Goal: Information Seeking & Learning: Learn about a topic

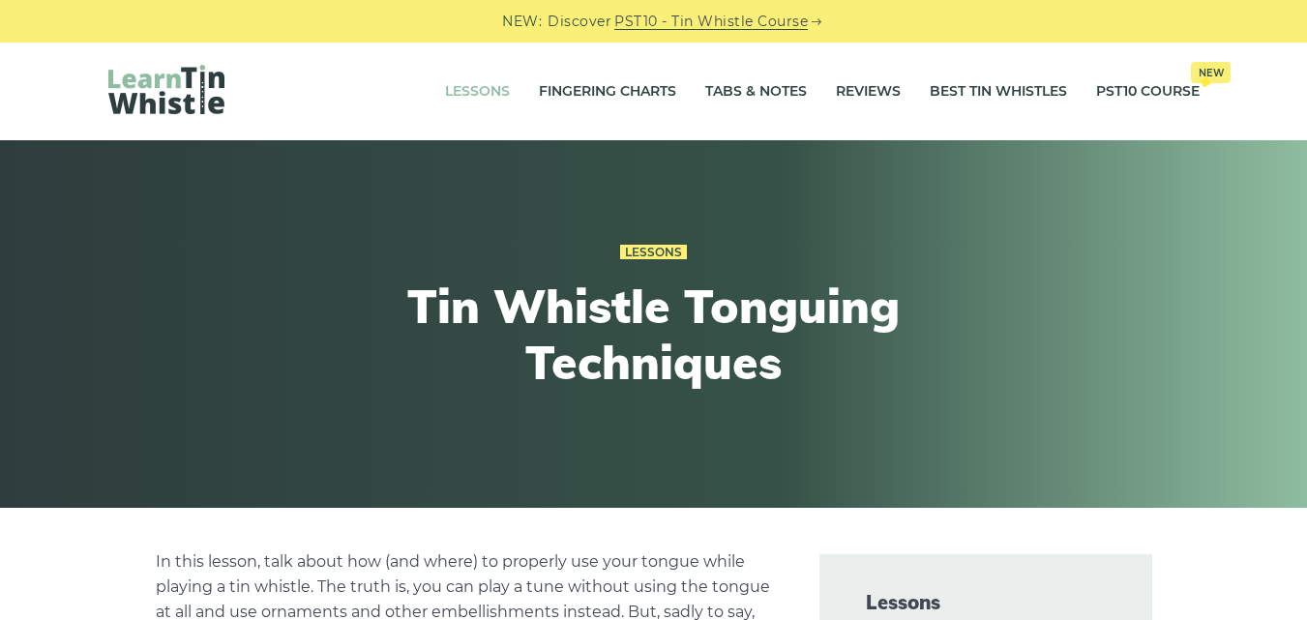
click at [484, 90] on link "Lessons" at bounding box center [477, 92] width 65 height 48
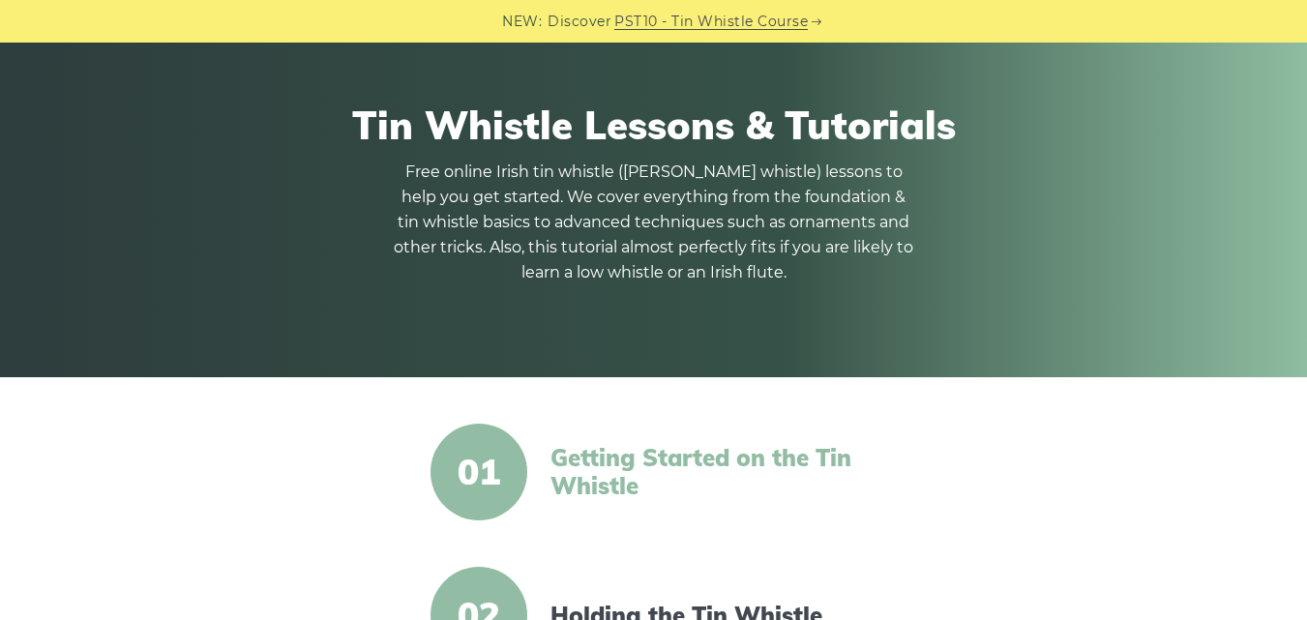
scroll to position [97, 0]
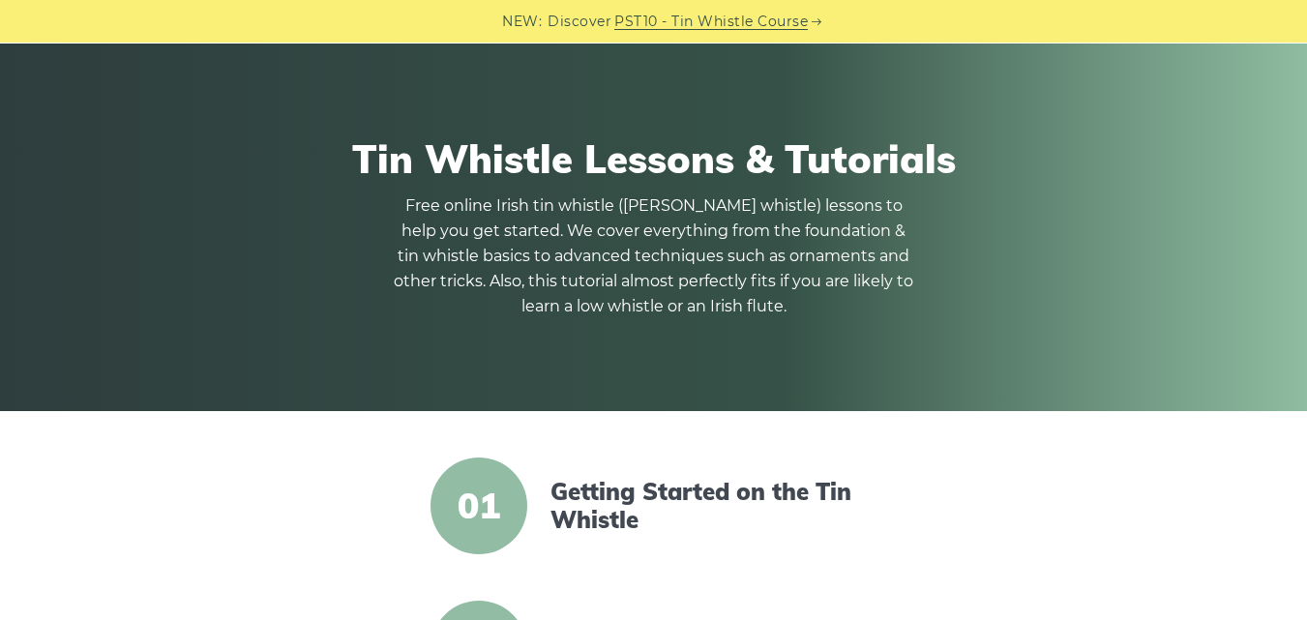
click at [750, 22] on link "PST10 - Tin Whistle Course" at bounding box center [710, 22] width 193 height 22
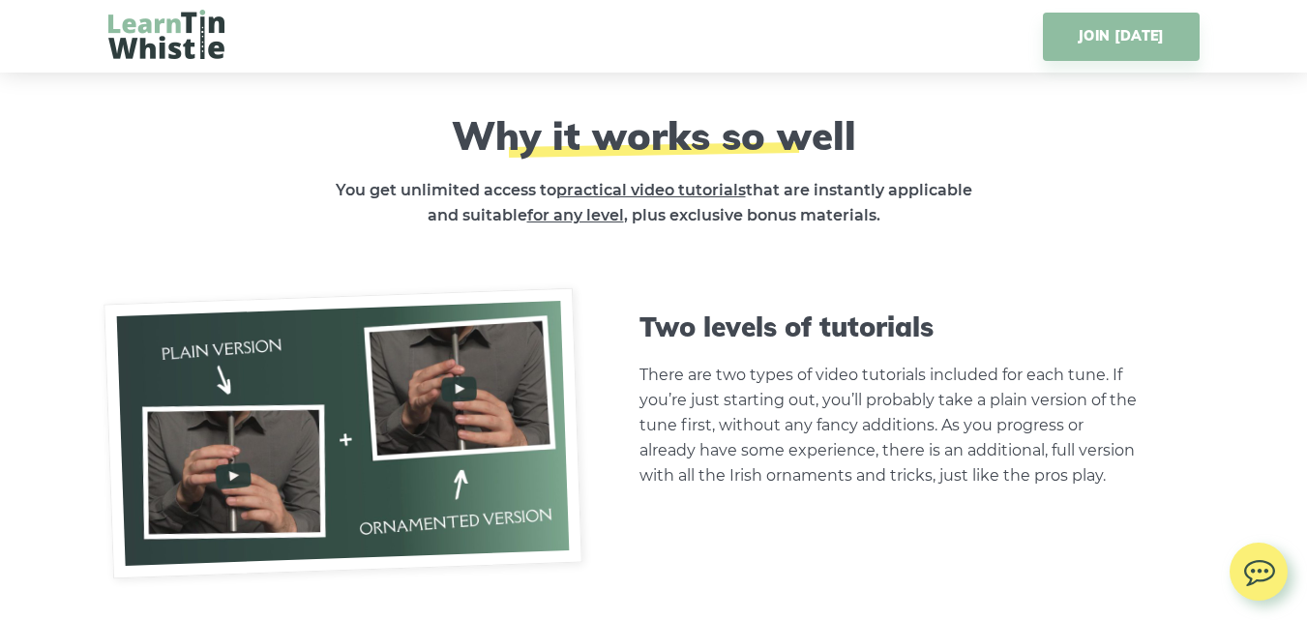
scroll to position [4642, 0]
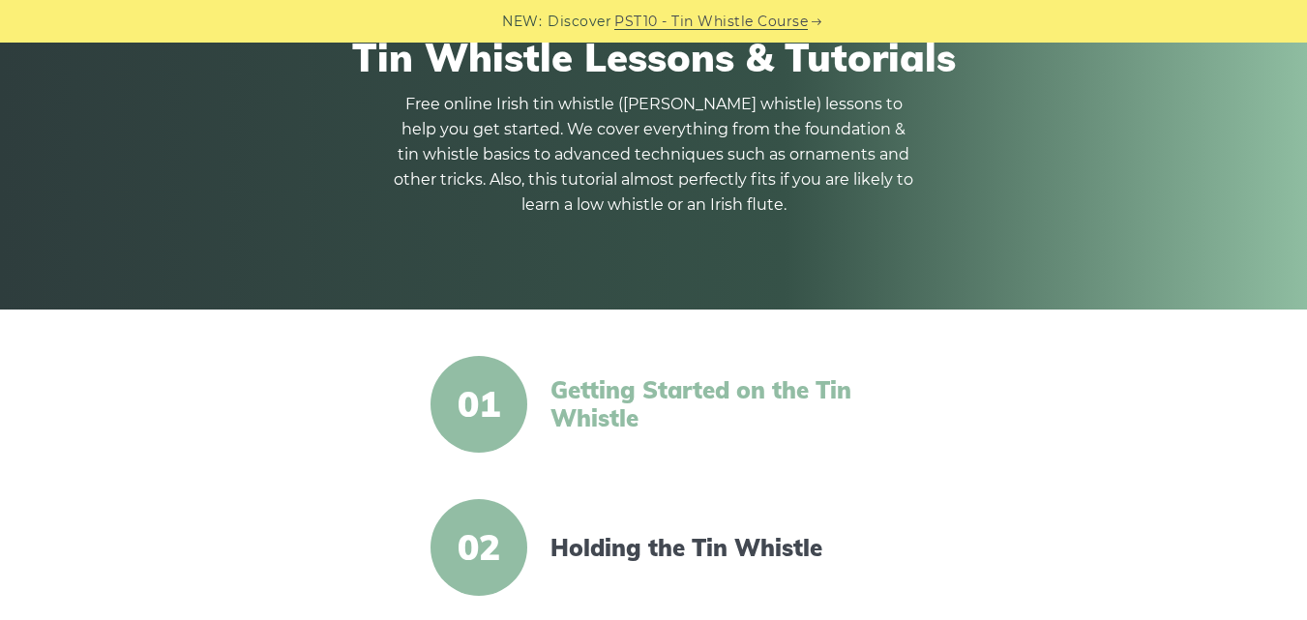
scroll to position [290, 0]
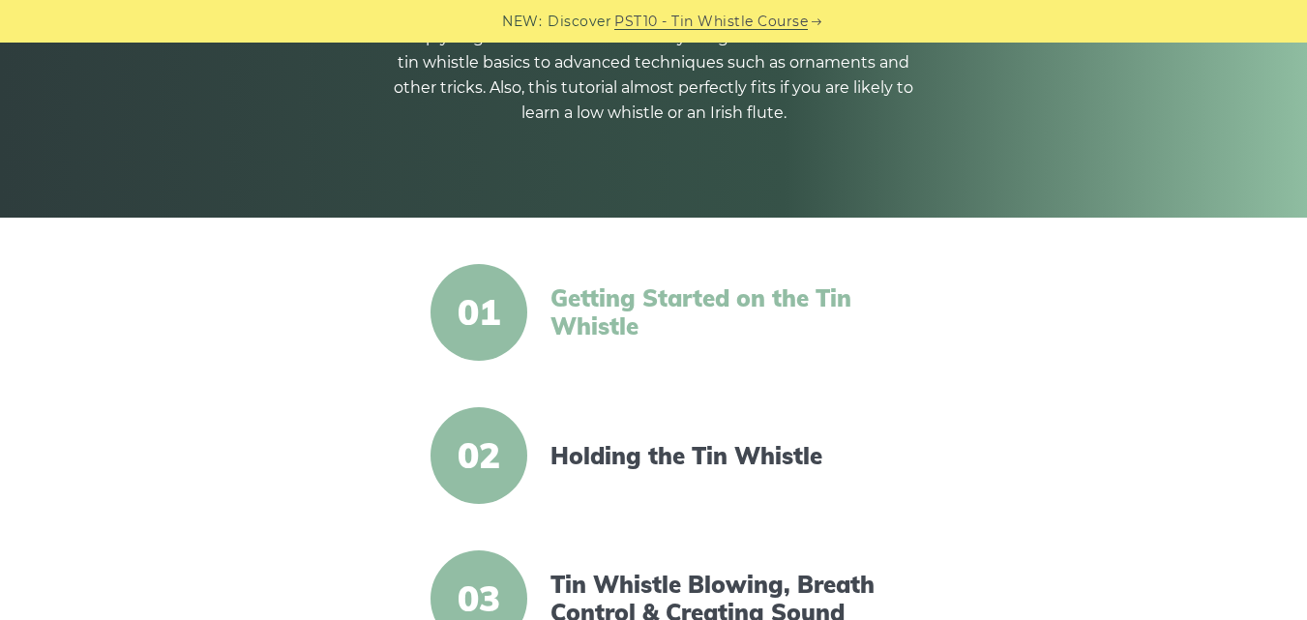
click at [604, 307] on link "Getting Started on the Tin Whistle" at bounding box center [716, 312] width 333 height 56
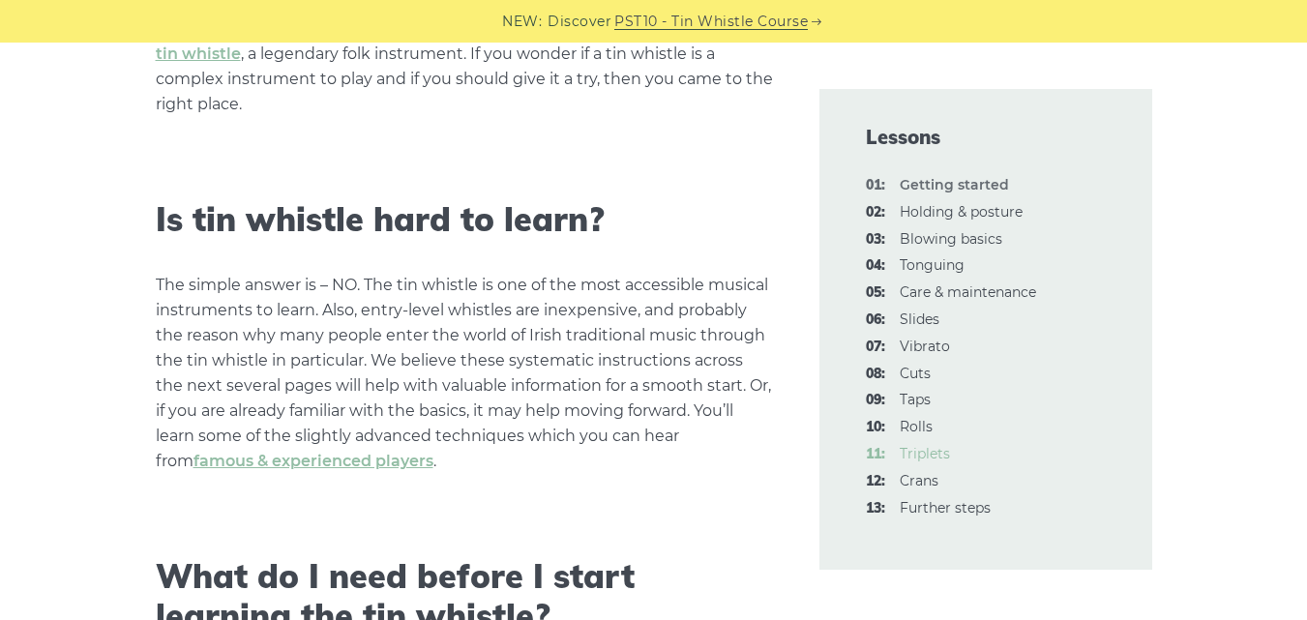
scroll to position [580, 0]
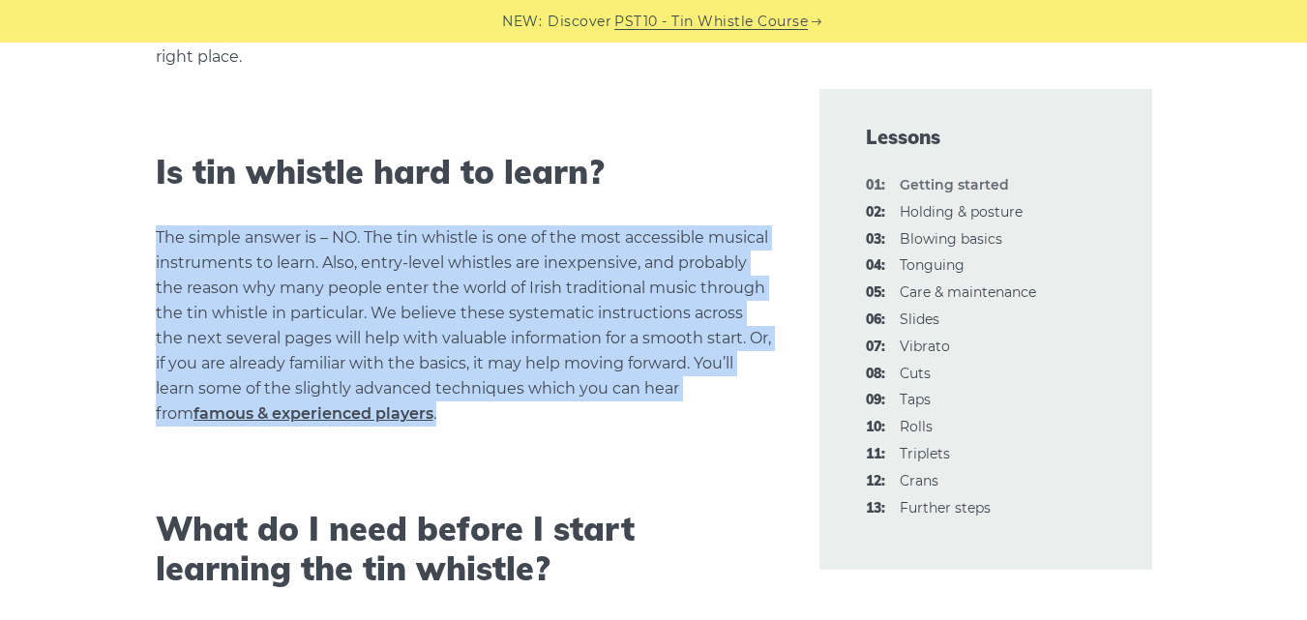
drag, startPoint x: 157, startPoint y: 233, endPoint x: 323, endPoint y: 419, distance: 249.3
click at [323, 419] on p "The simple answer is – NO. The tin whistle is one of the most accessible musica…" at bounding box center [464, 325] width 617 height 201
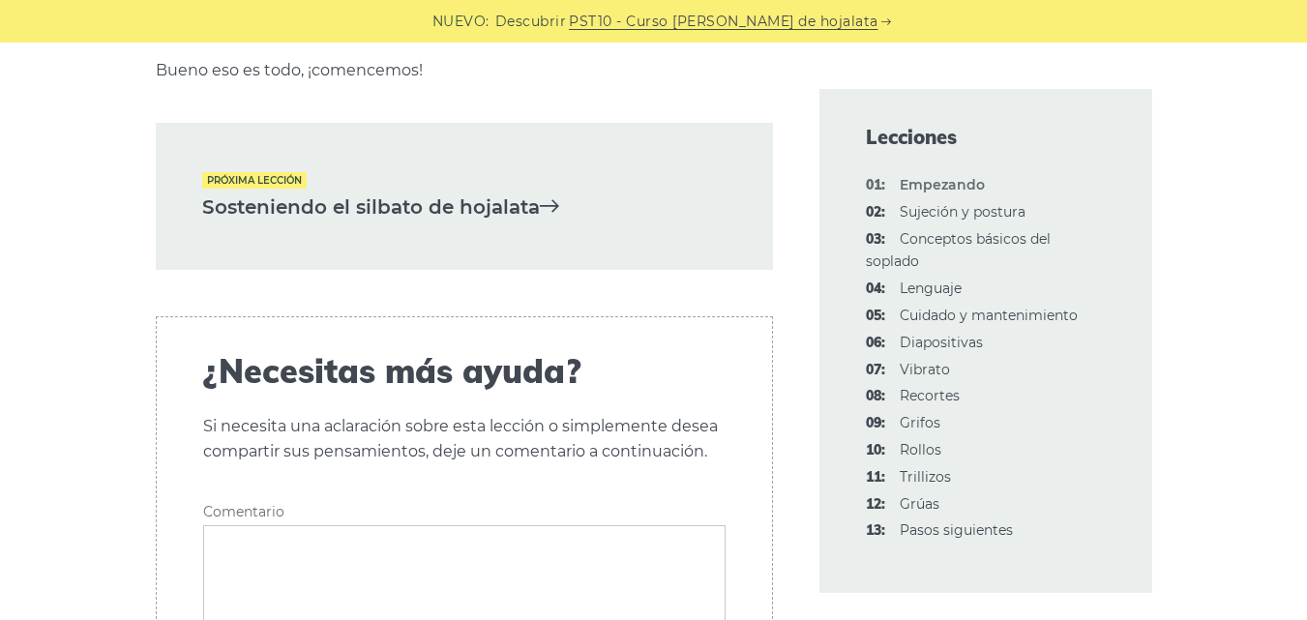
scroll to position [4352, 0]
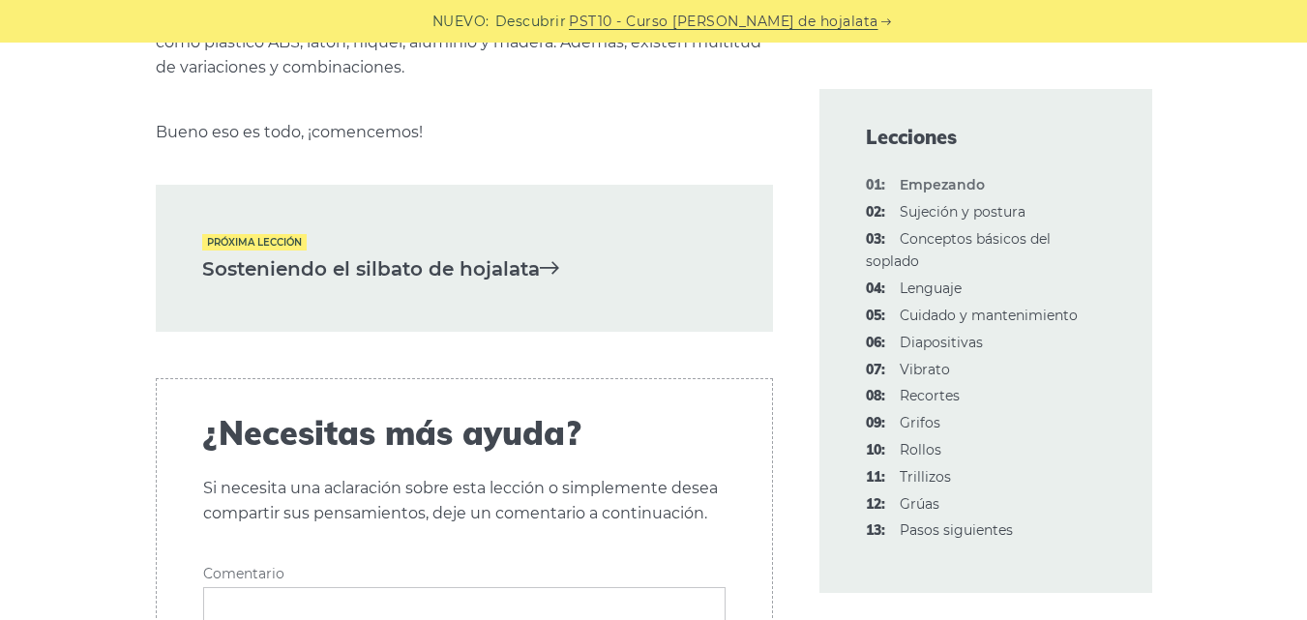
click at [516, 257] on font "Sosteniendo el silbato de hojalata" at bounding box center [371, 268] width 338 height 23
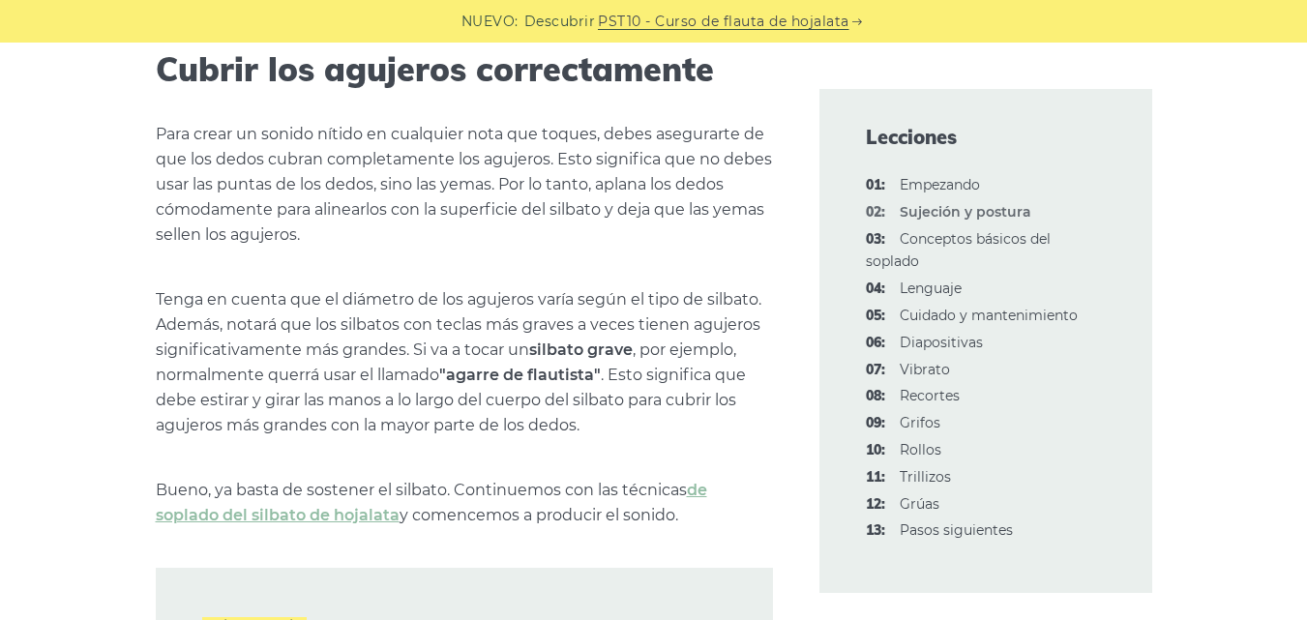
scroll to position [2708, 0]
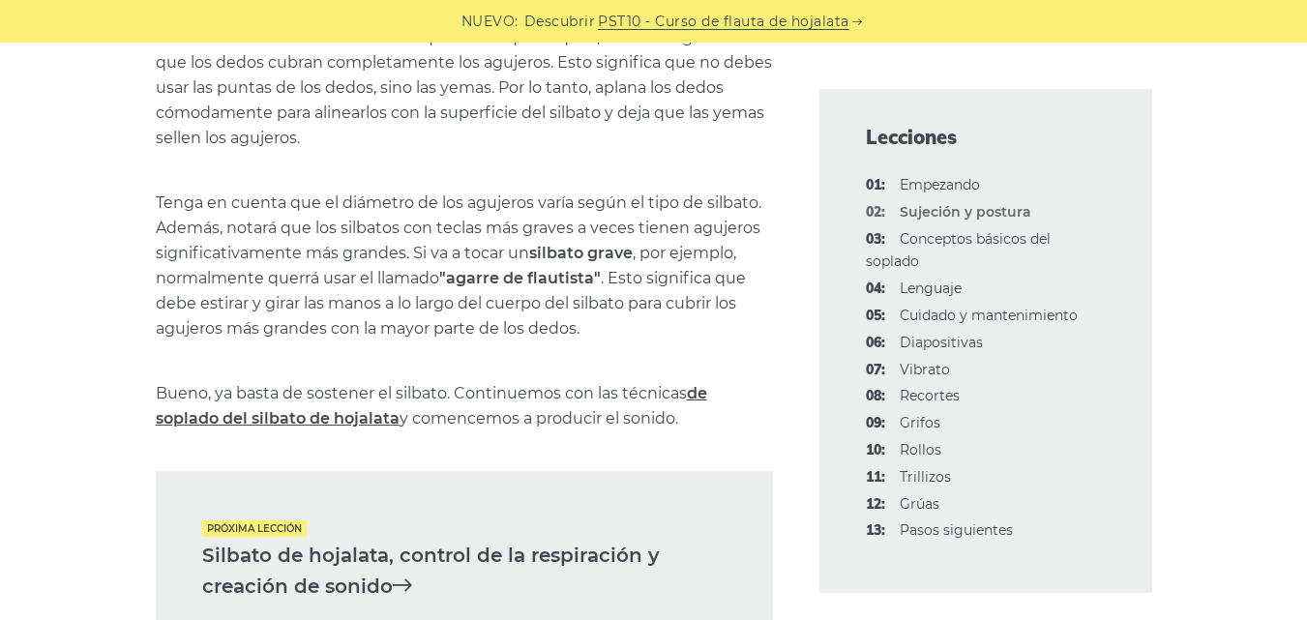
click at [363, 398] on font "de soplado del silbato de hojalata" at bounding box center [431, 406] width 551 height 44
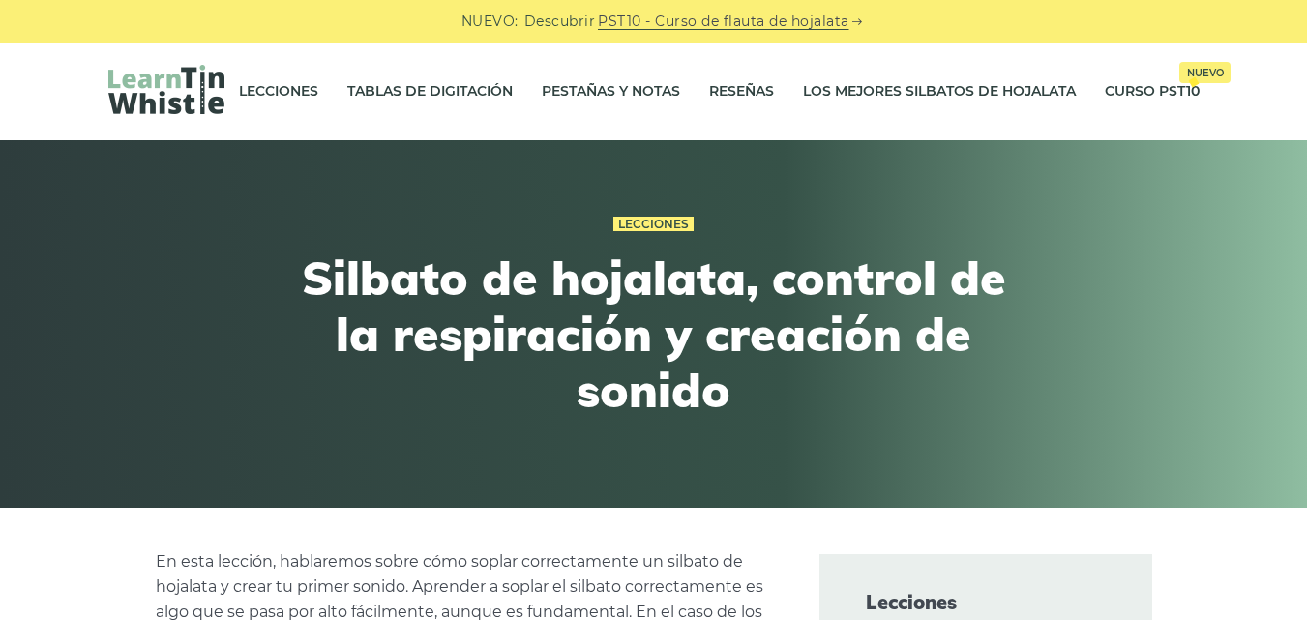
click at [190, 88] on img at bounding box center [166, 89] width 116 height 49
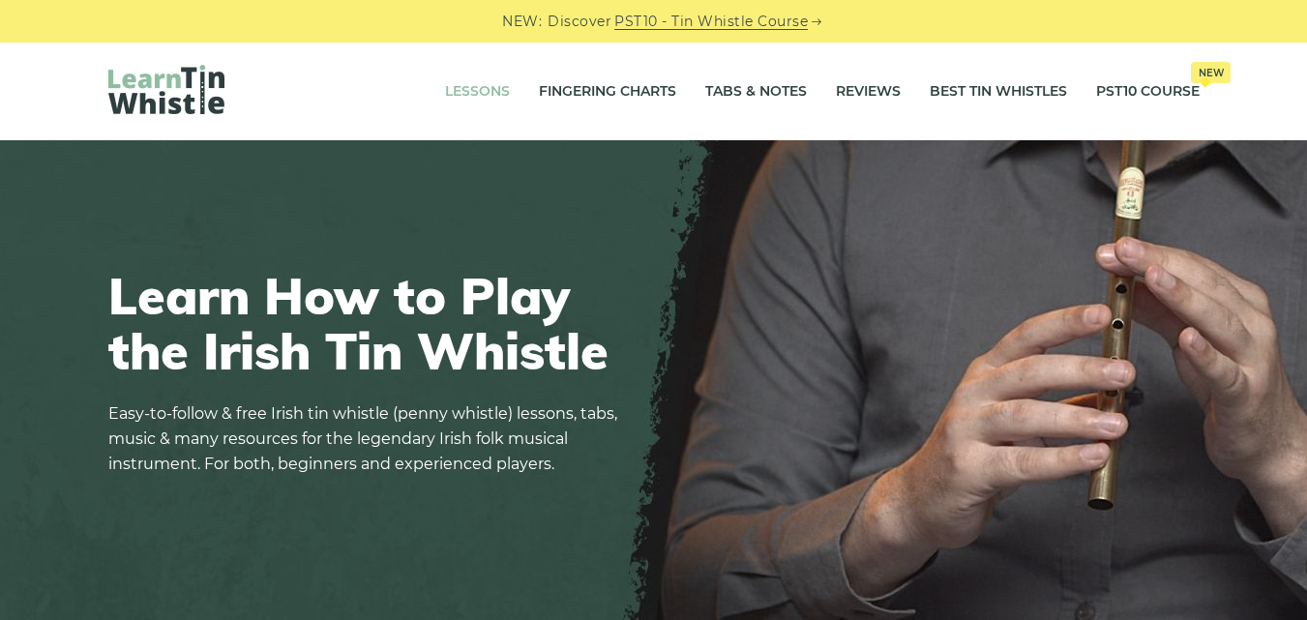
click at [480, 87] on link "Lessons" at bounding box center [477, 92] width 65 height 48
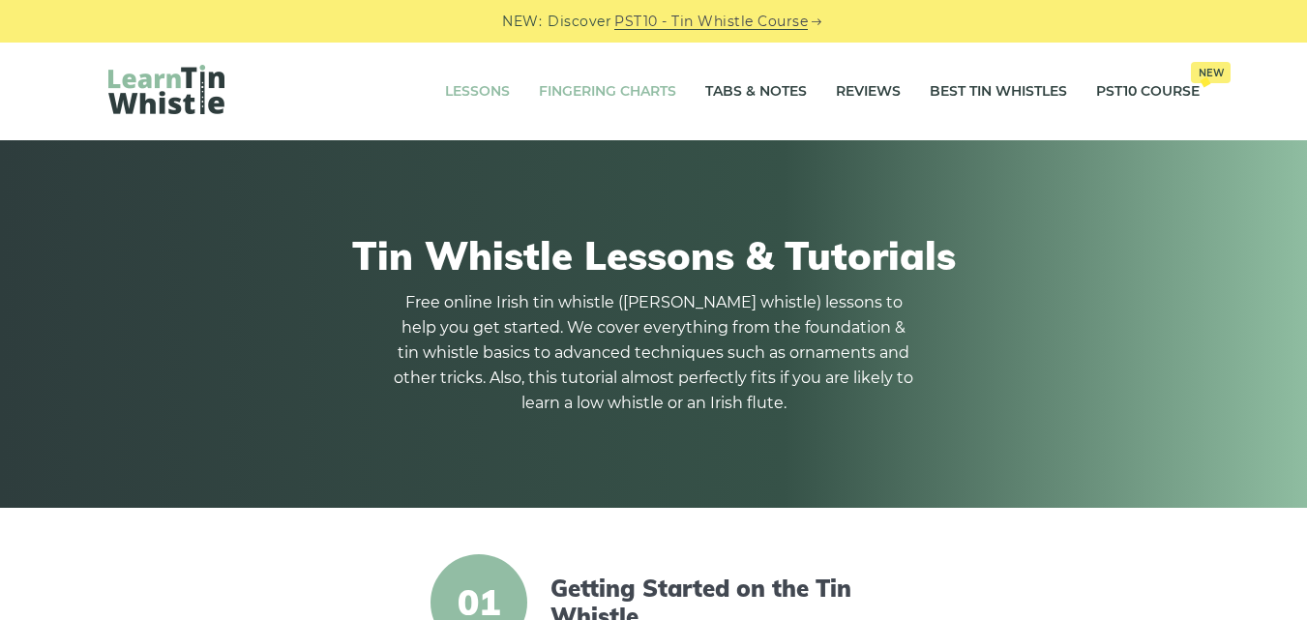
click at [645, 93] on link "Fingering Charts" at bounding box center [607, 92] width 137 height 48
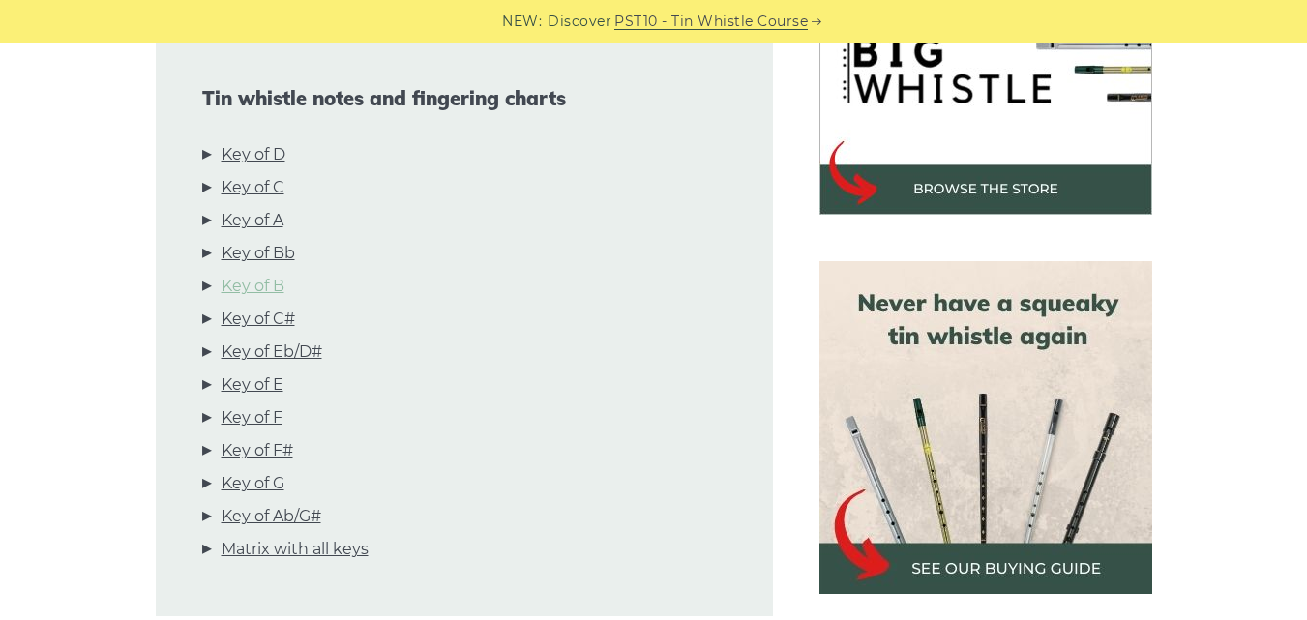
scroll to position [677, 0]
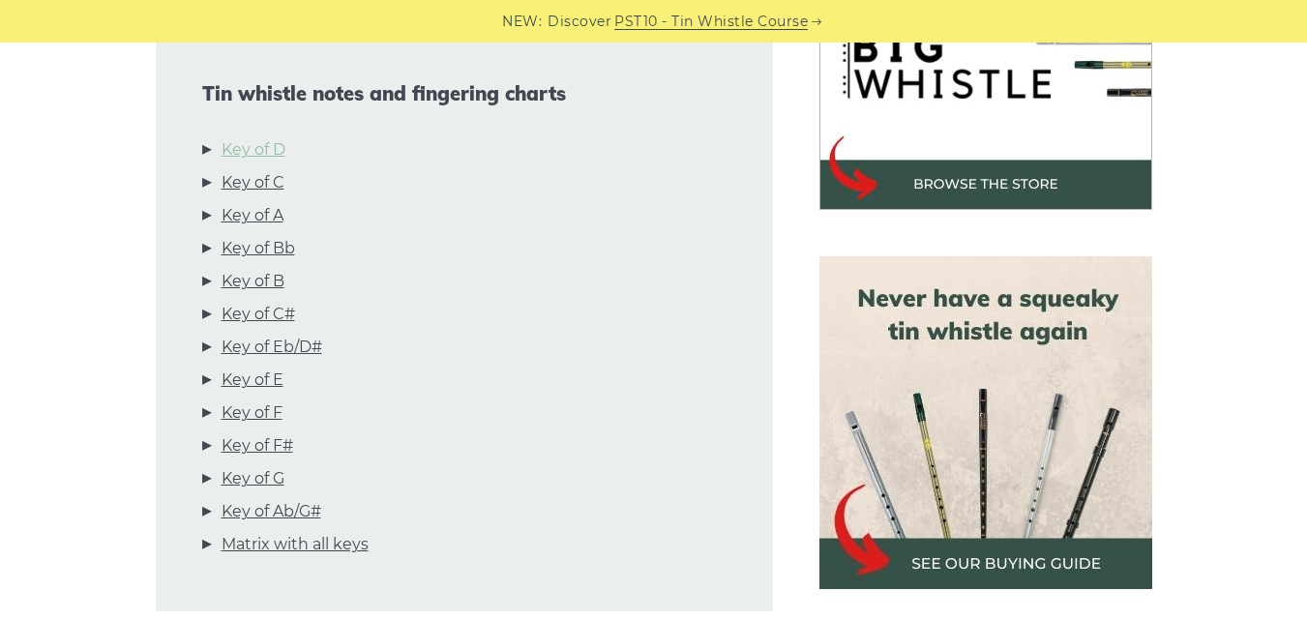
click at [253, 152] on link "Key of D" at bounding box center [253, 149] width 64 height 25
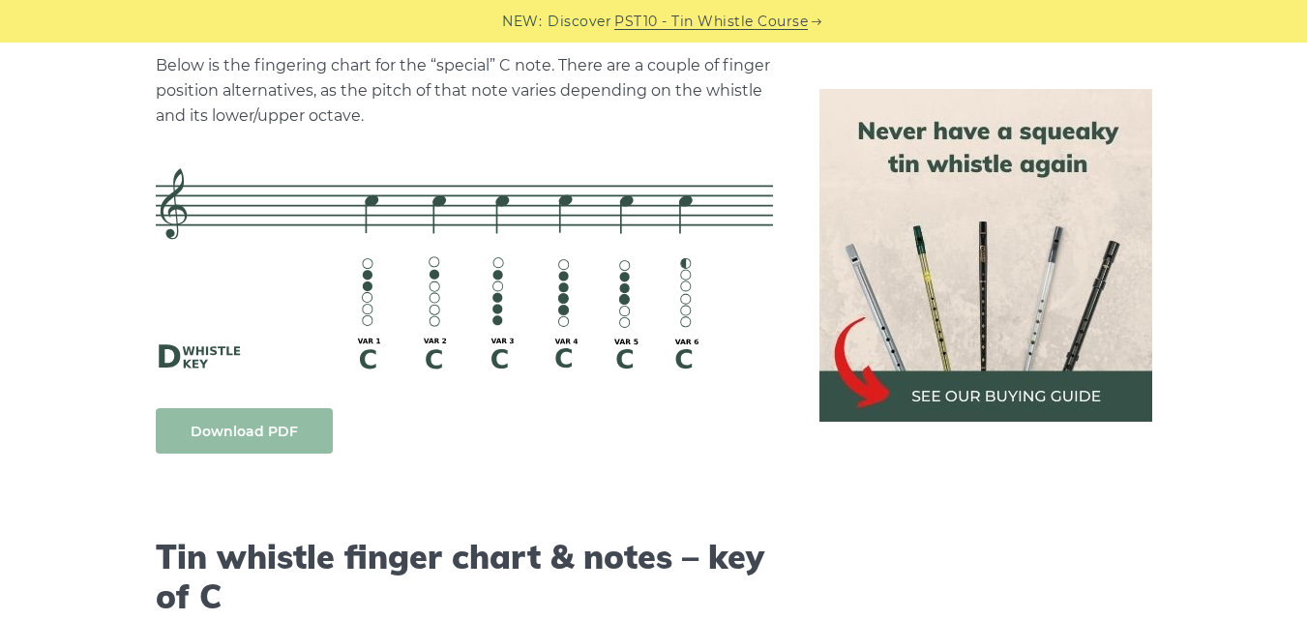
scroll to position [4367, 0]
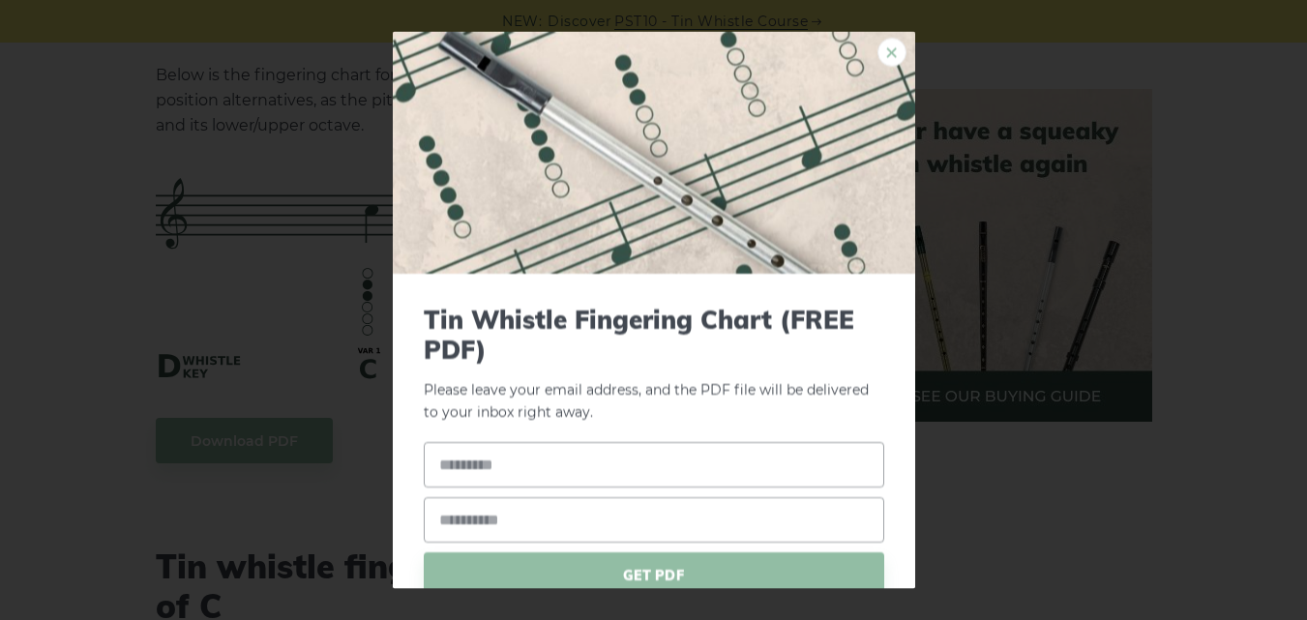
click at [877, 54] on link "×" at bounding box center [891, 51] width 29 height 29
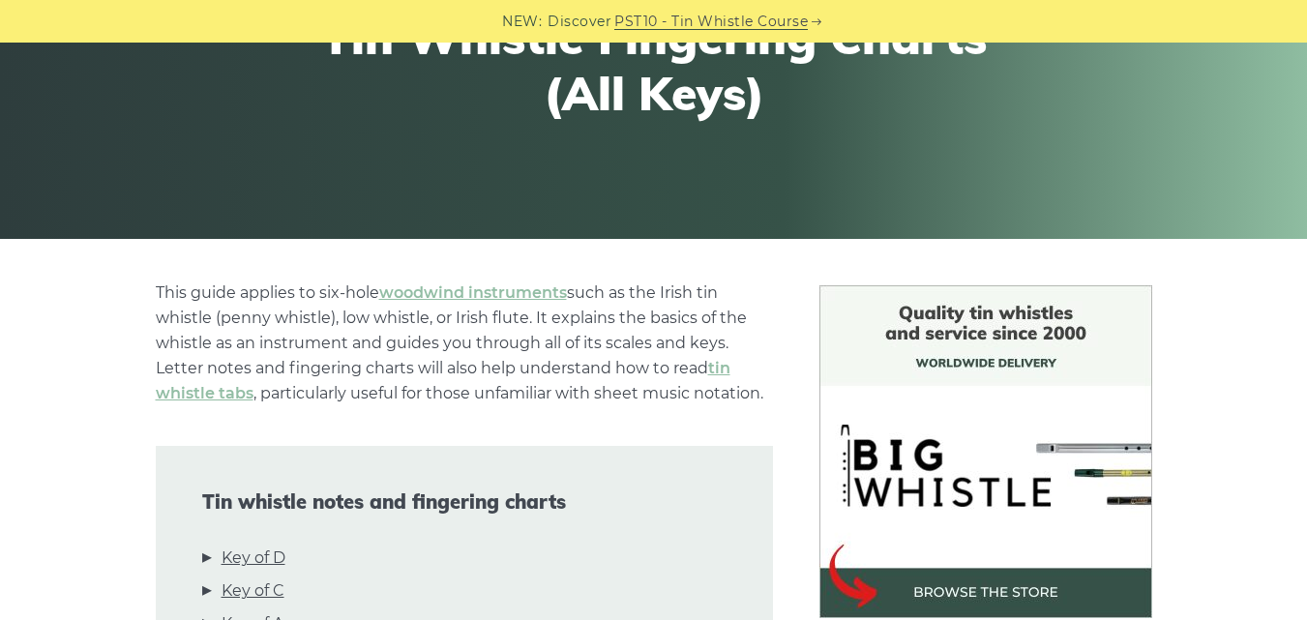
scroll to position [290, 0]
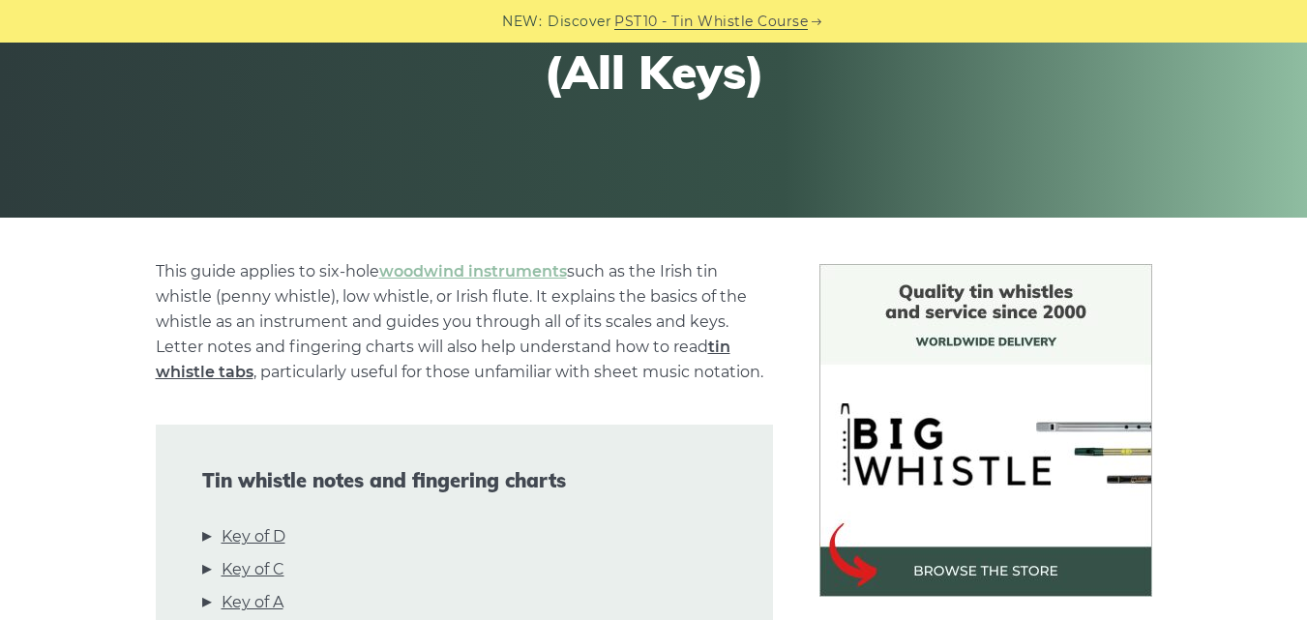
click at [191, 369] on link "tin whistle tabs" at bounding box center [443, 360] width 574 height 44
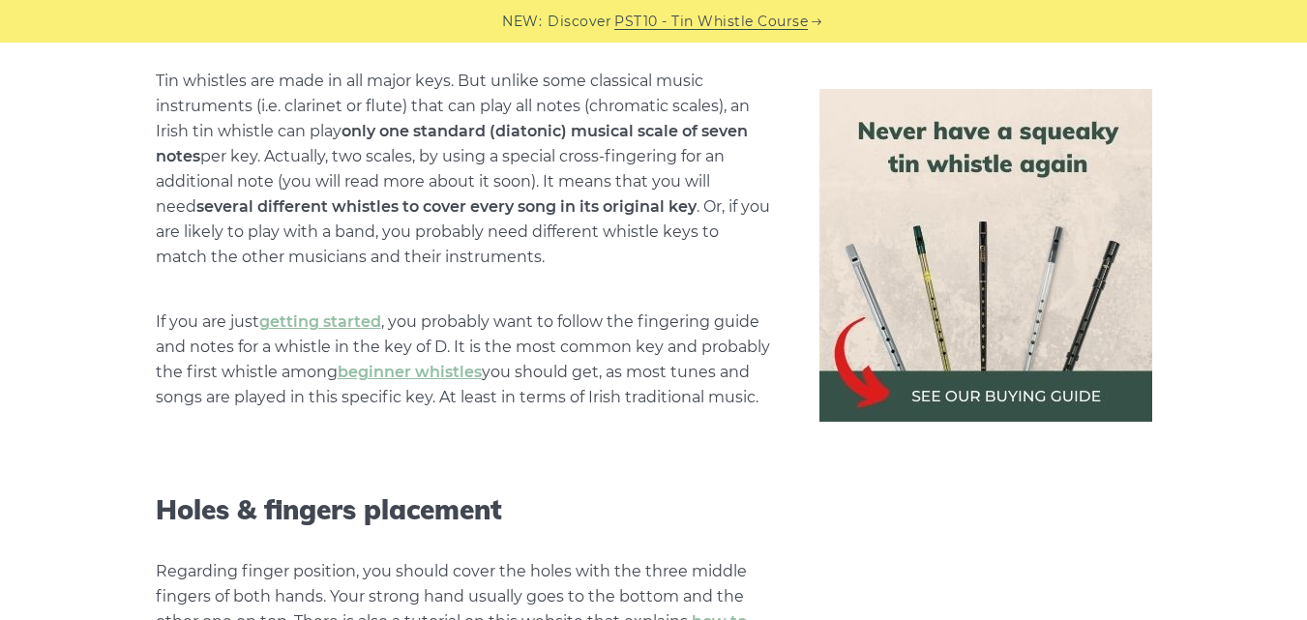
scroll to position [1354, 0]
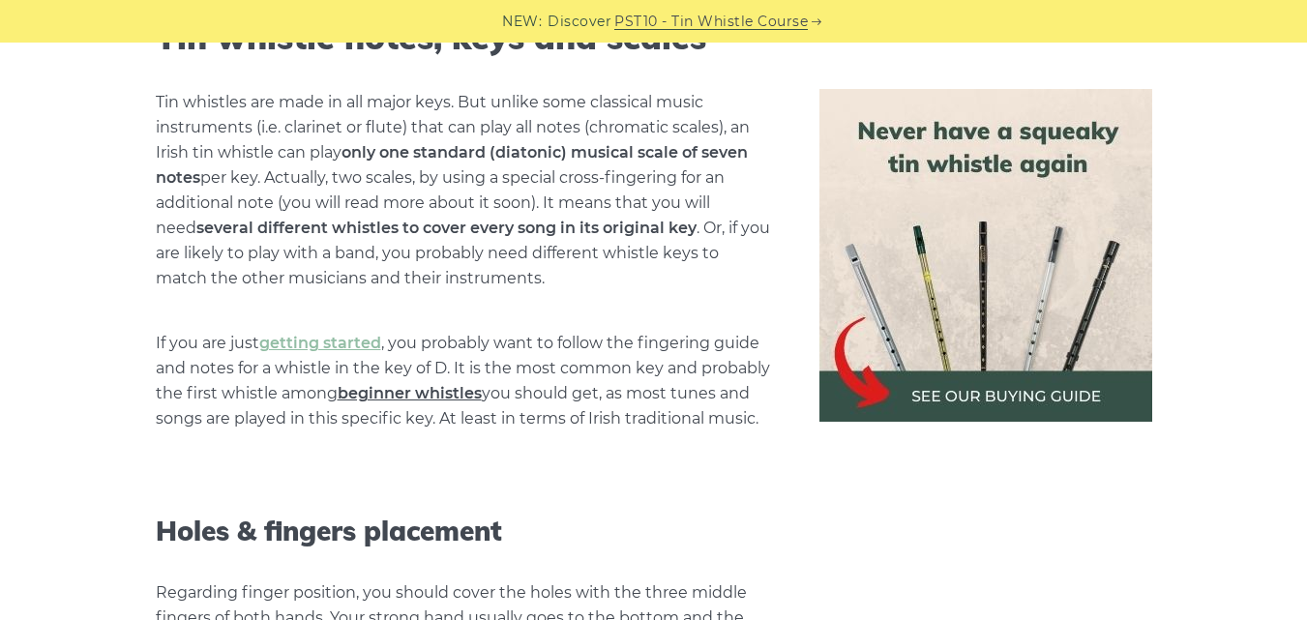
click at [409, 392] on link "beginner whistles" at bounding box center [410, 393] width 144 height 18
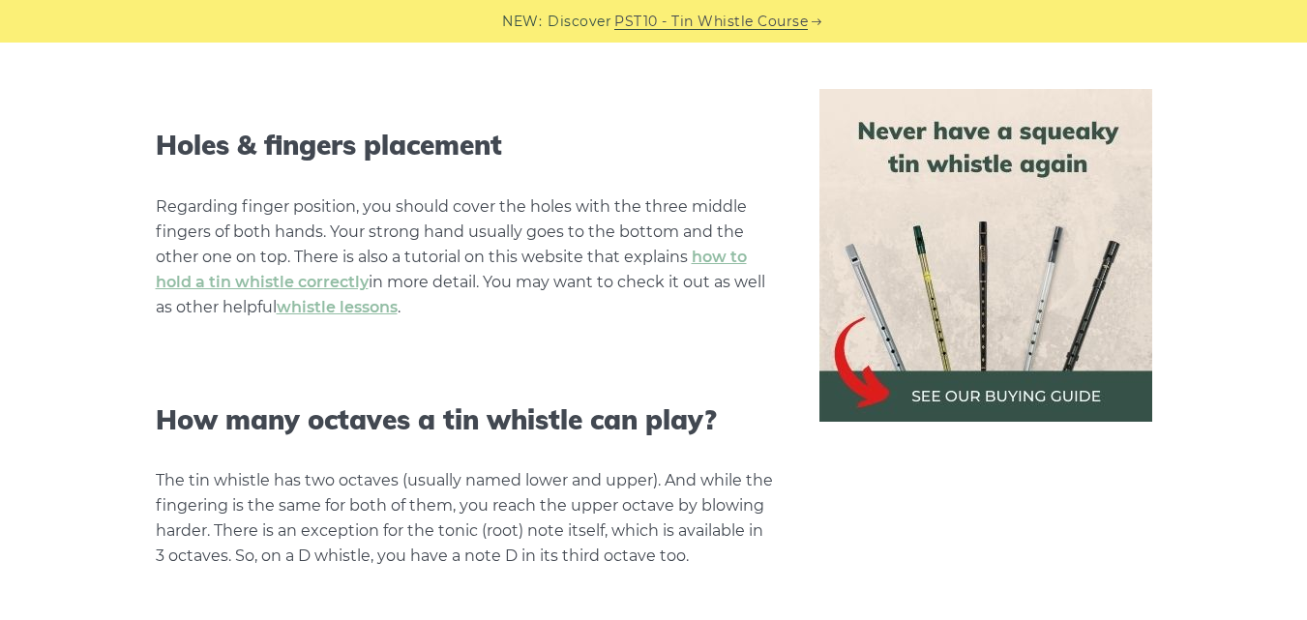
scroll to position [1741, 0]
click at [325, 283] on link "how to hold a tin whistle correctly" at bounding box center [451, 269] width 591 height 44
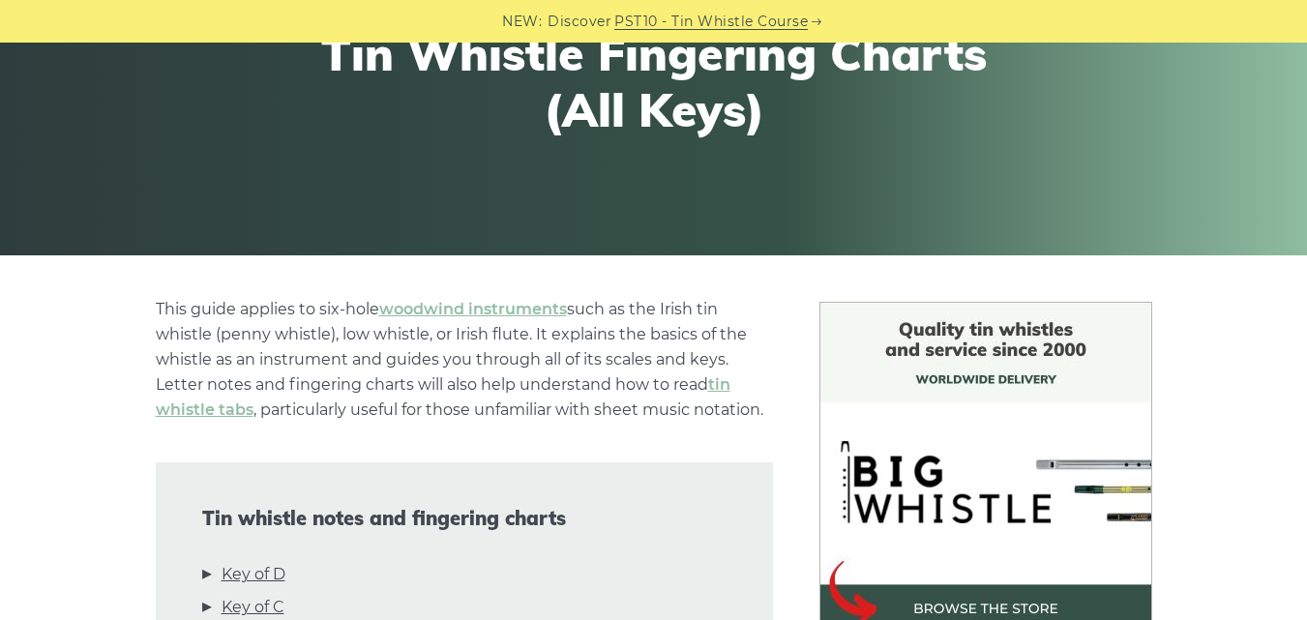
scroll to position [0, 0]
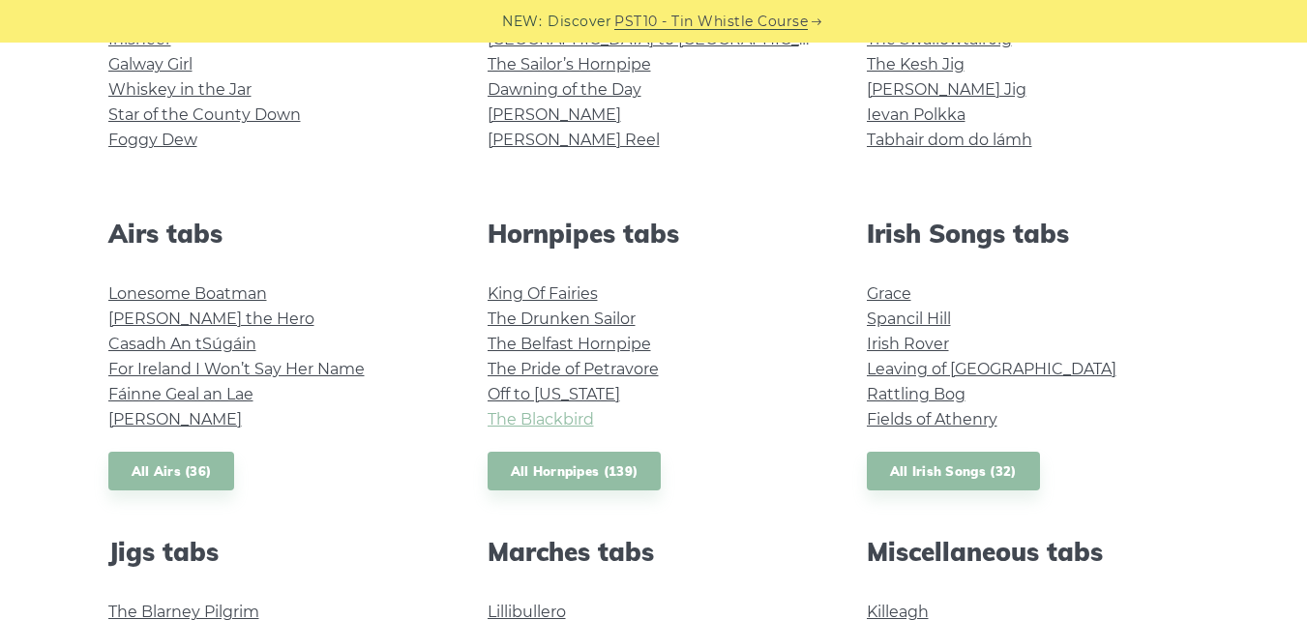
scroll to position [484, 0]
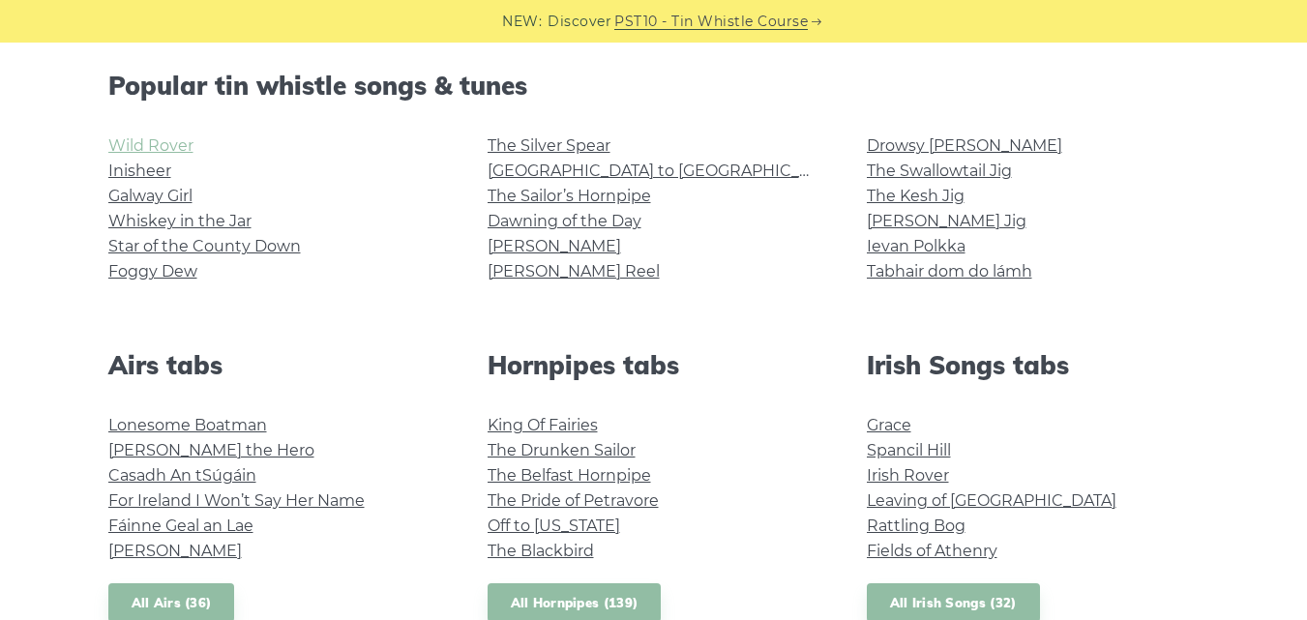
click at [157, 144] on link "Wild Rover" at bounding box center [150, 145] width 85 height 18
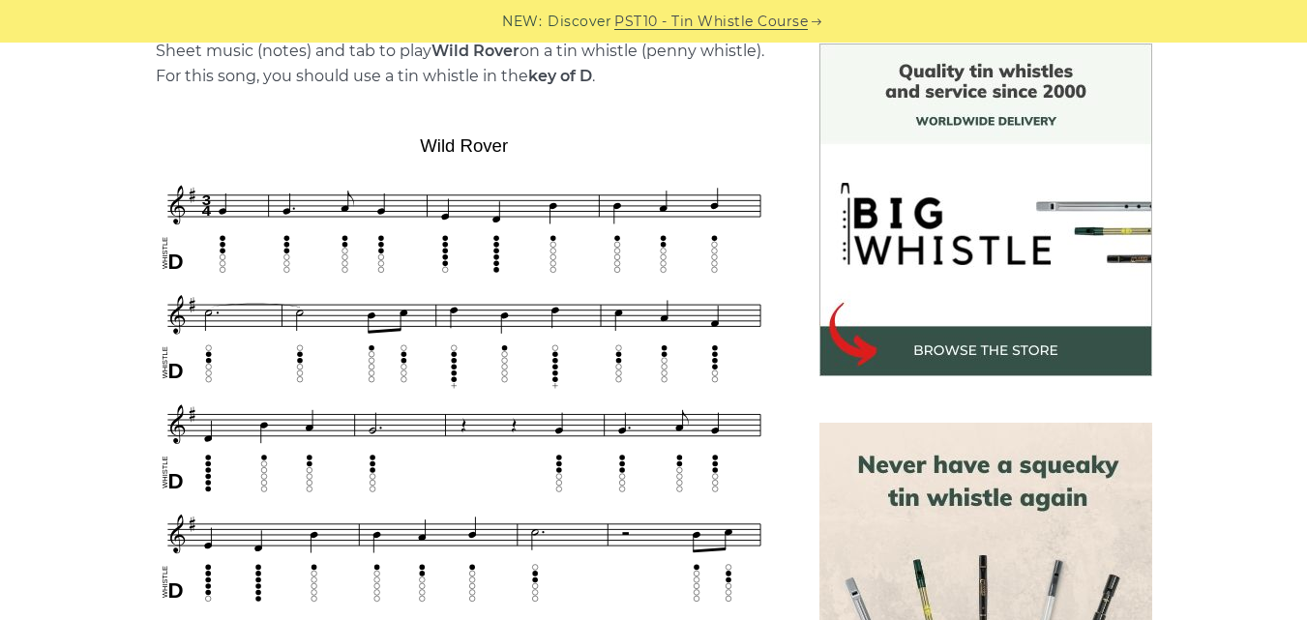
scroll to position [580, 0]
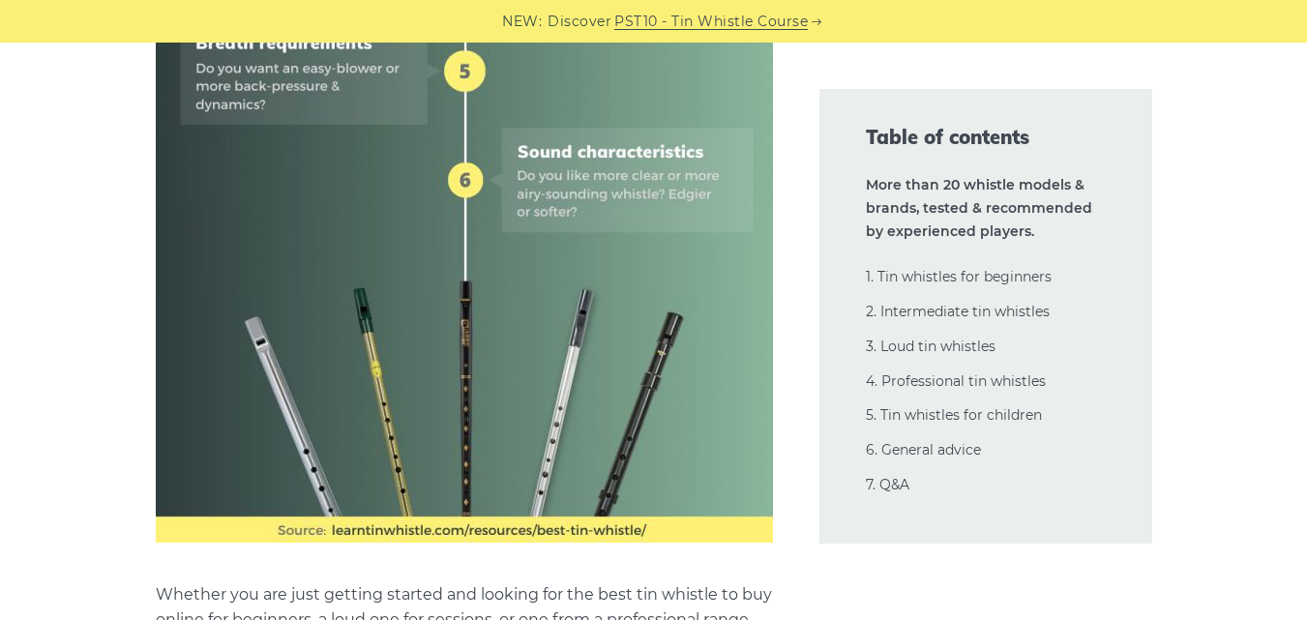
scroll to position [1741, 0]
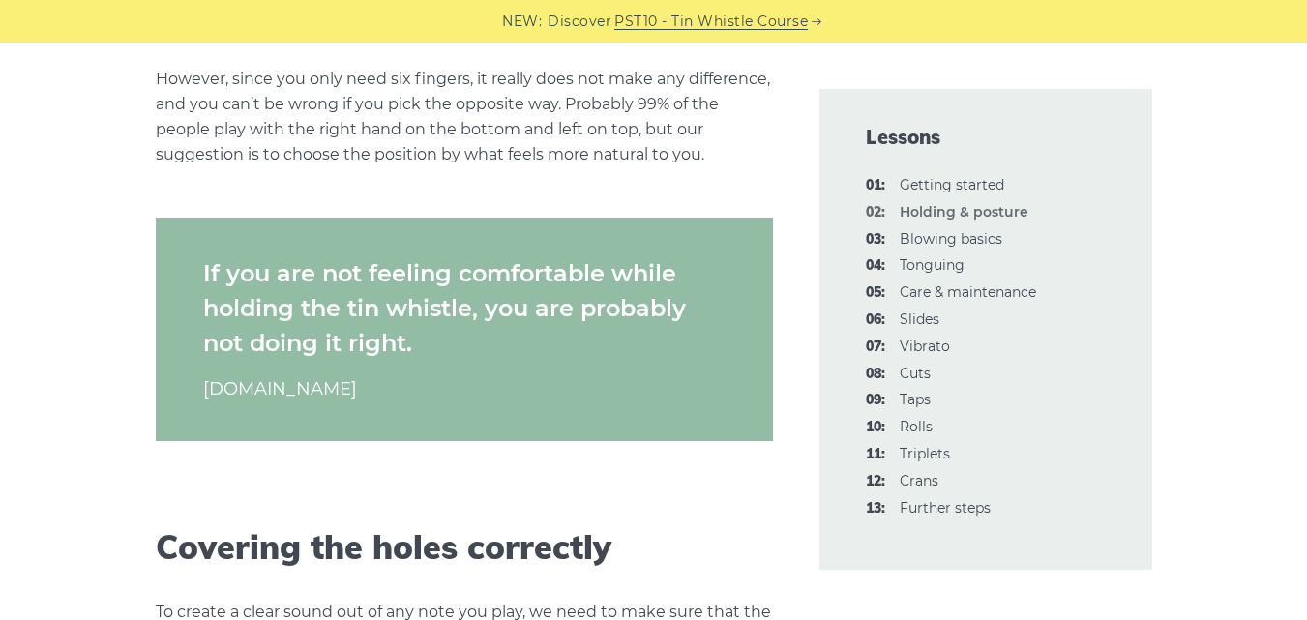
scroll to position [2128, 0]
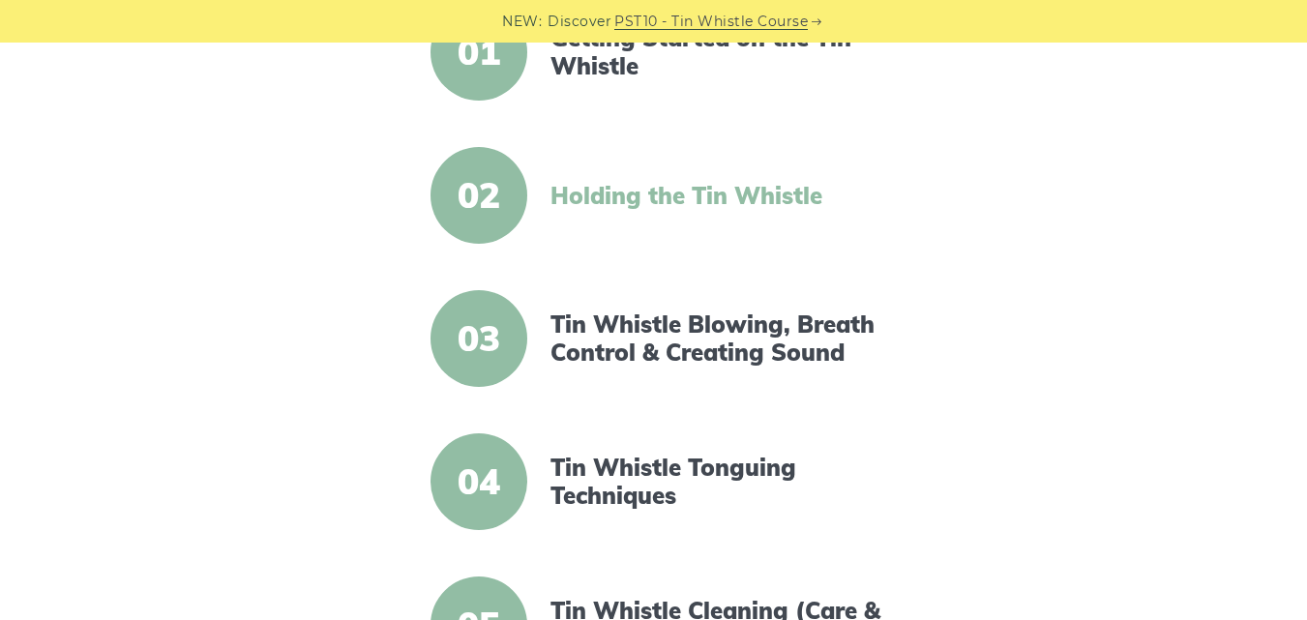
scroll to position [580, 0]
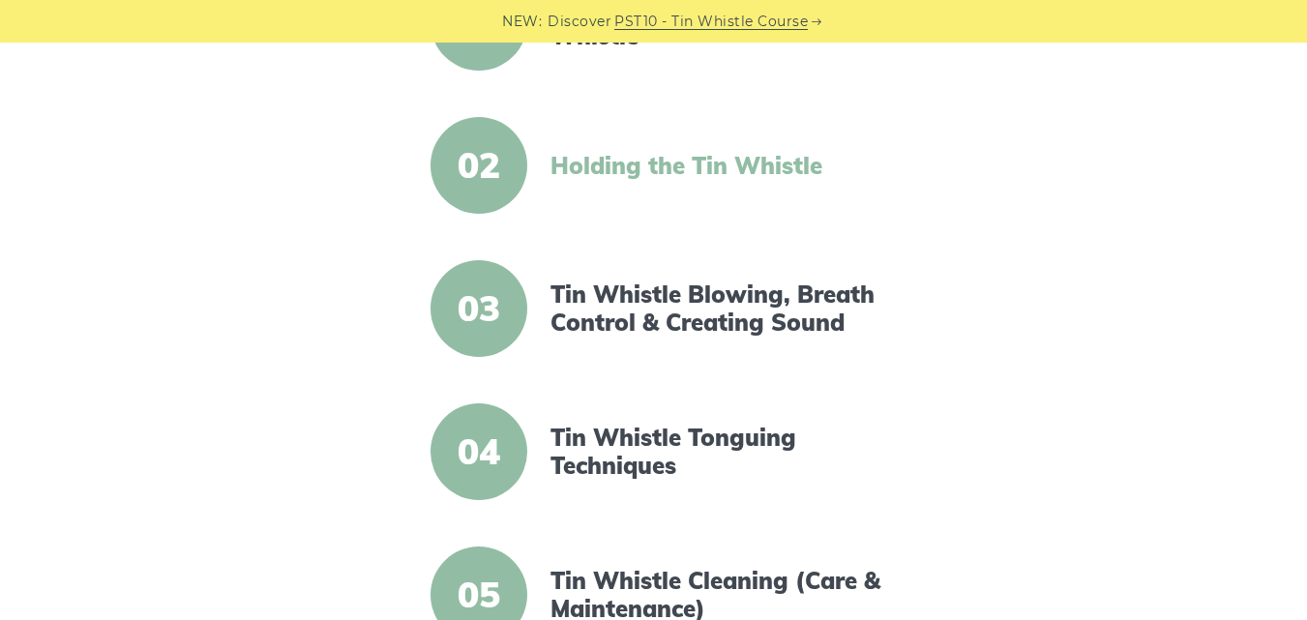
click at [638, 162] on link "Holding the Tin Whistle" at bounding box center [716, 166] width 333 height 28
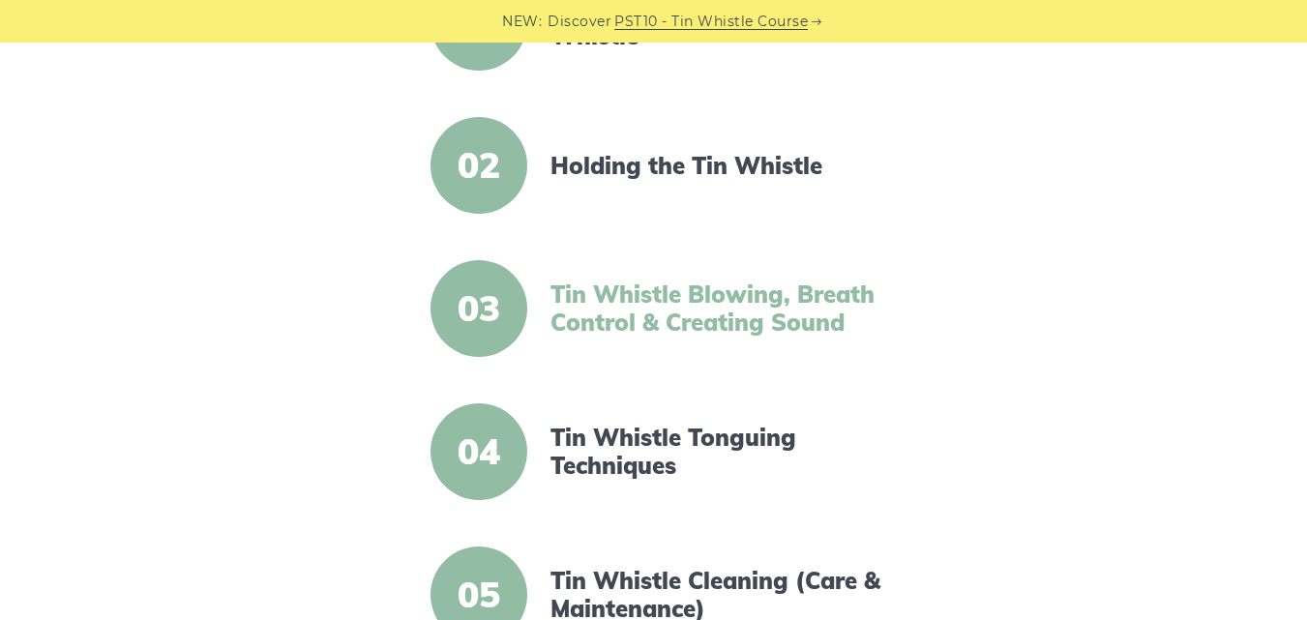
click at [746, 303] on link "Tin Whistle Blowing, Breath Control & Creating Sound" at bounding box center [716, 308] width 333 height 56
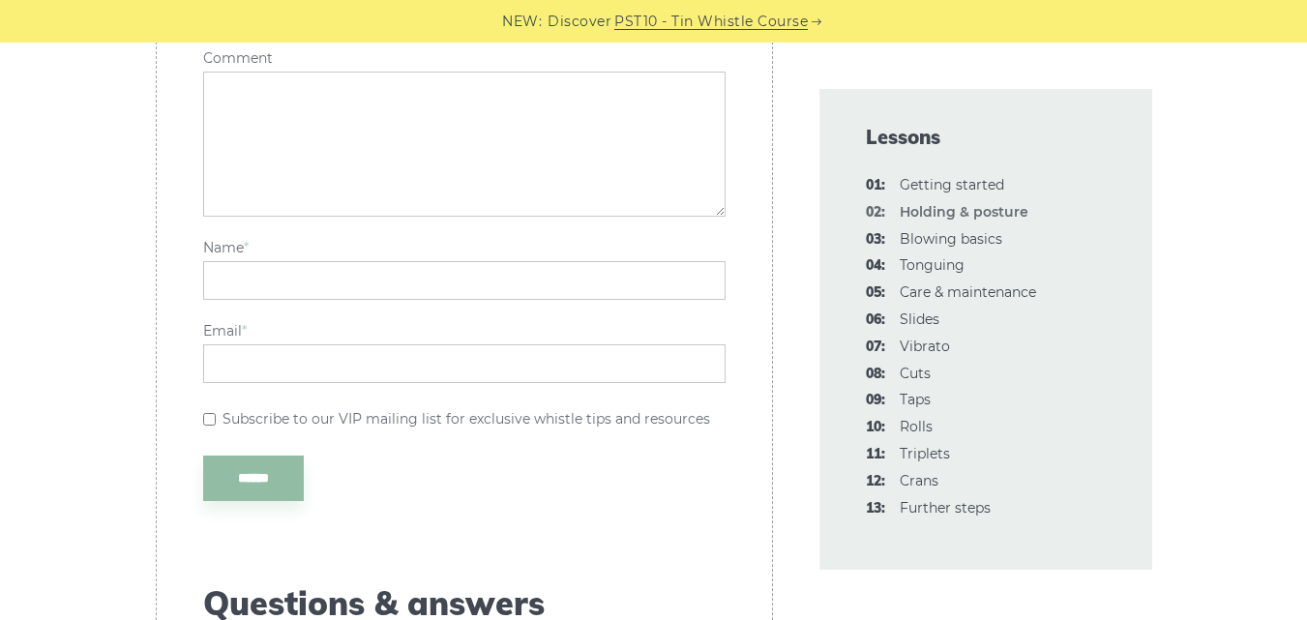
scroll to position [3675, 0]
